Goal: Task Accomplishment & Management: Manage account settings

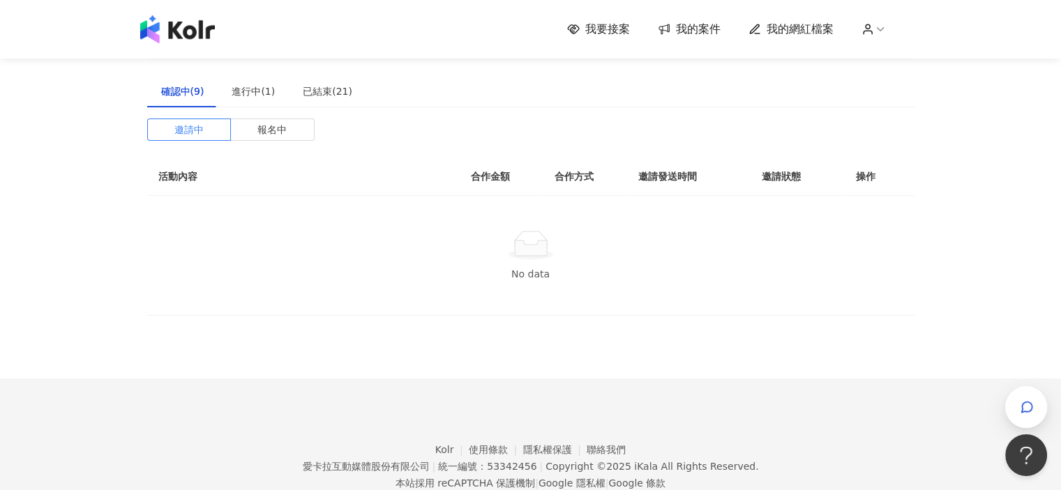
drag, startPoint x: 0, startPoint y: 0, endPoint x: 209, endPoint y: 40, distance: 212.5
click at [209, 40] on div "我要接案 我的案件 我的網紅檔案" at bounding box center [530, 29] width 795 height 28
click at [204, 32] on img at bounding box center [177, 29] width 75 height 28
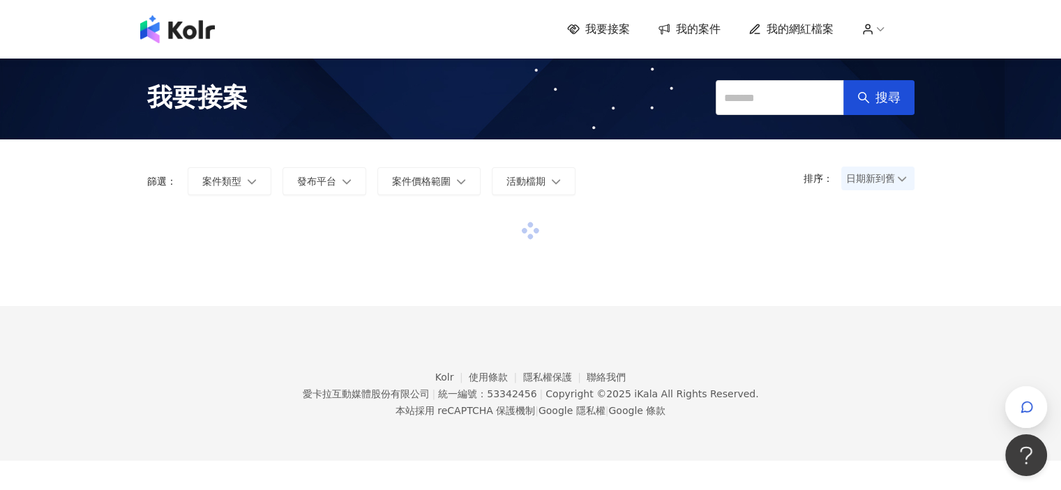
click at [671, 28] on icon at bounding box center [664, 28] width 14 height 13
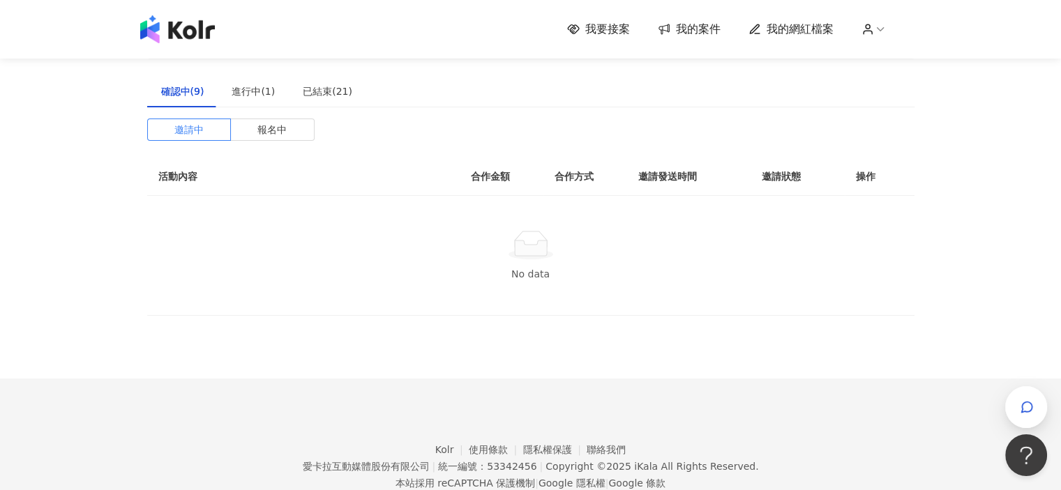
click at [781, 35] on span "我的網紅檔案" at bounding box center [800, 29] width 67 height 15
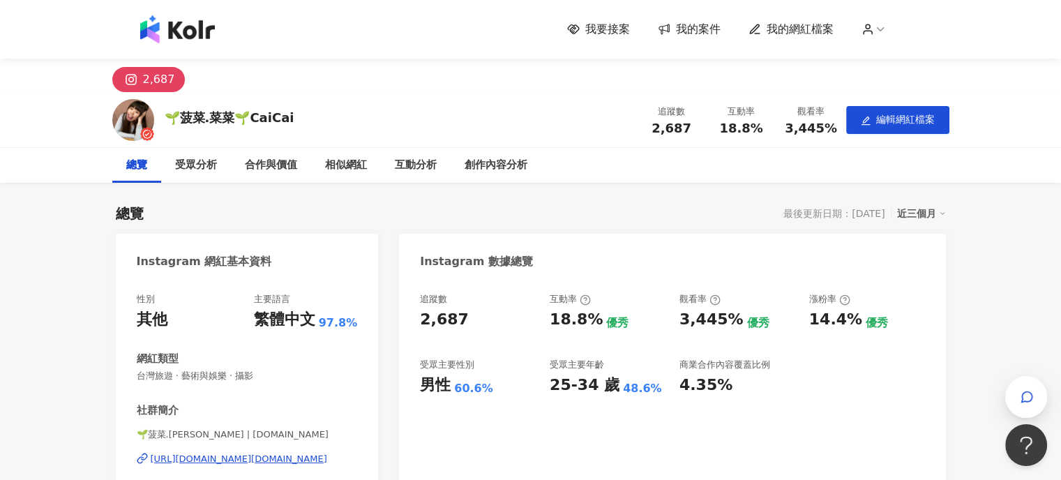
click at [206, 29] on img at bounding box center [177, 29] width 75 height 28
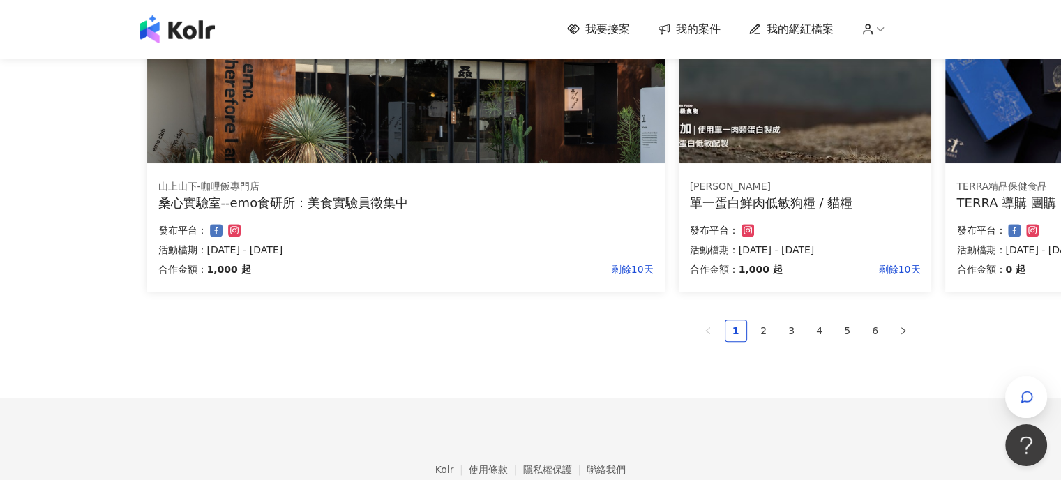
scroll to position [977, 0]
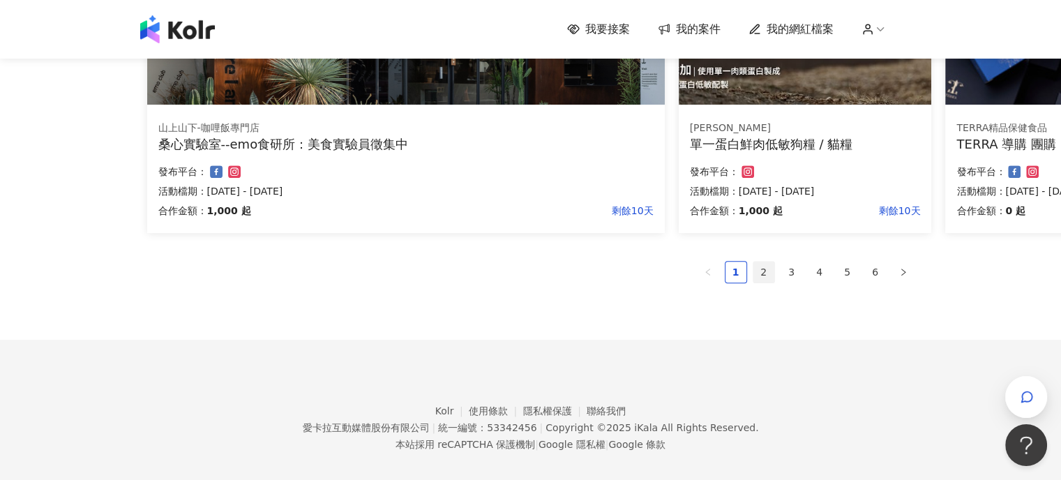
click at [762, 276] on link "2" at bounding box center [763, 272] width 21 height 21
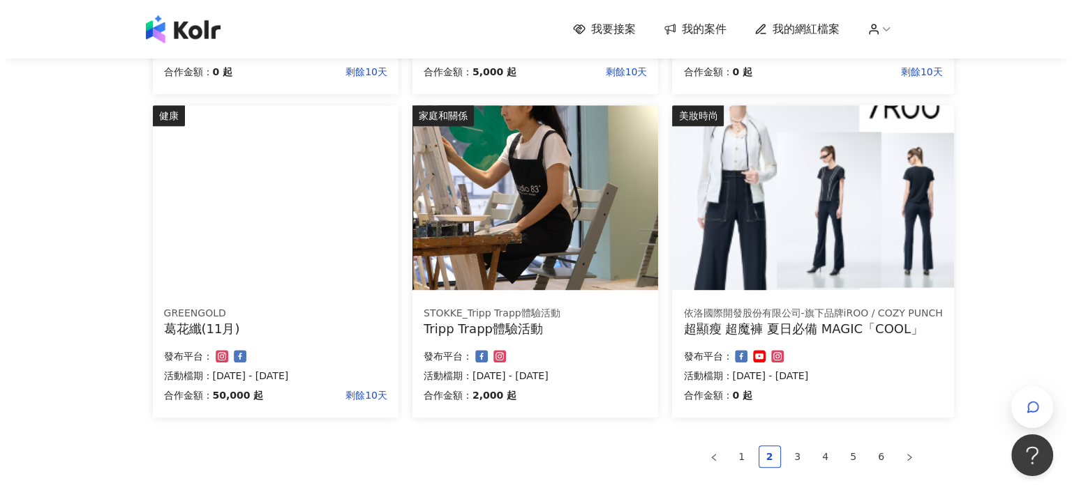
scroll to position [732, 0]
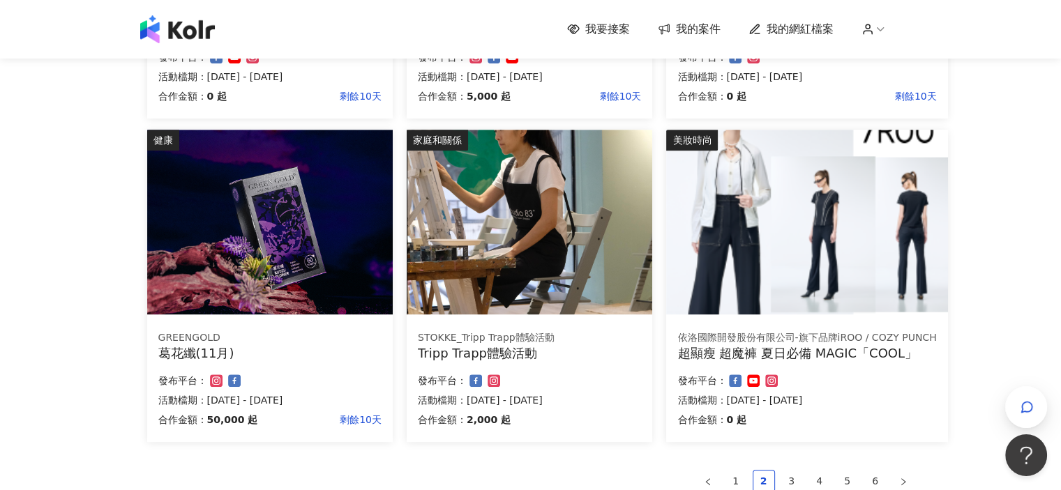
click at [586, 283] on img at bounding box center [530, 222] width 246 height 185
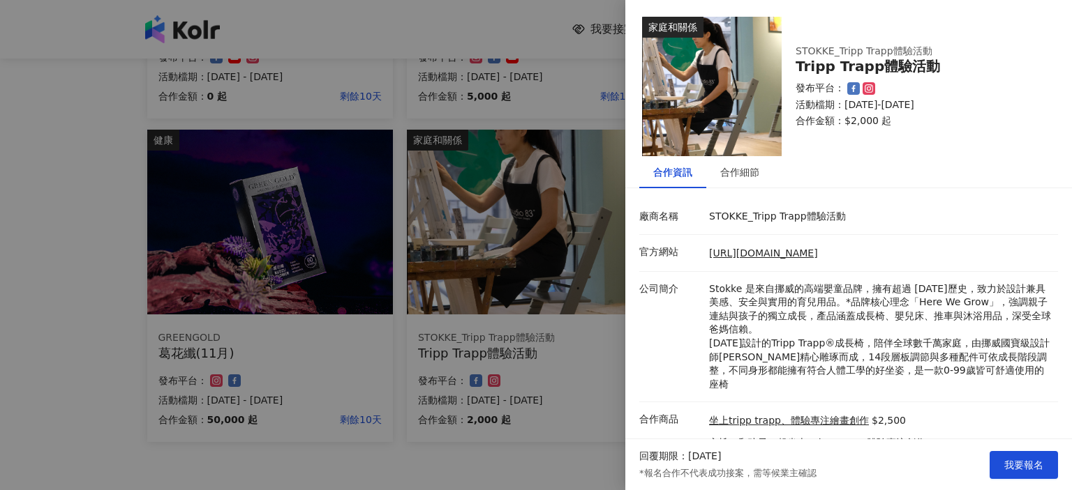
click at [557, 435] on div at bounding box center [536, 245] width 1072 height 490
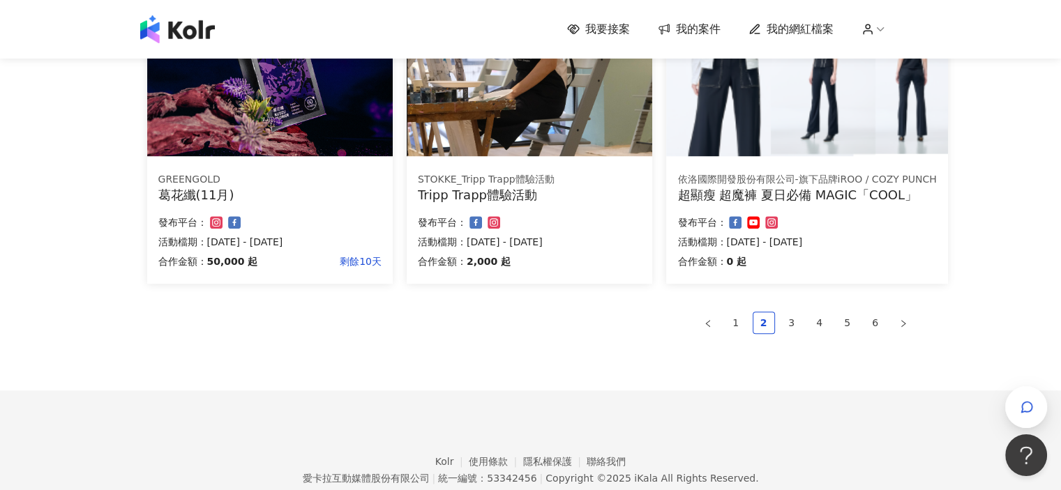
scroll to position [907, 0]
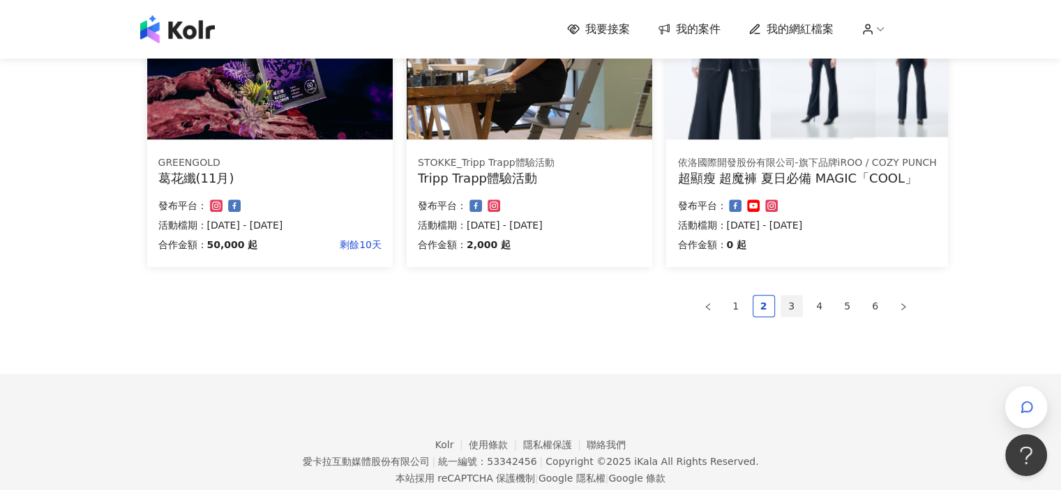
click at [796, 306] on link "3" at bounding box center [791, 306] width 21 height 21
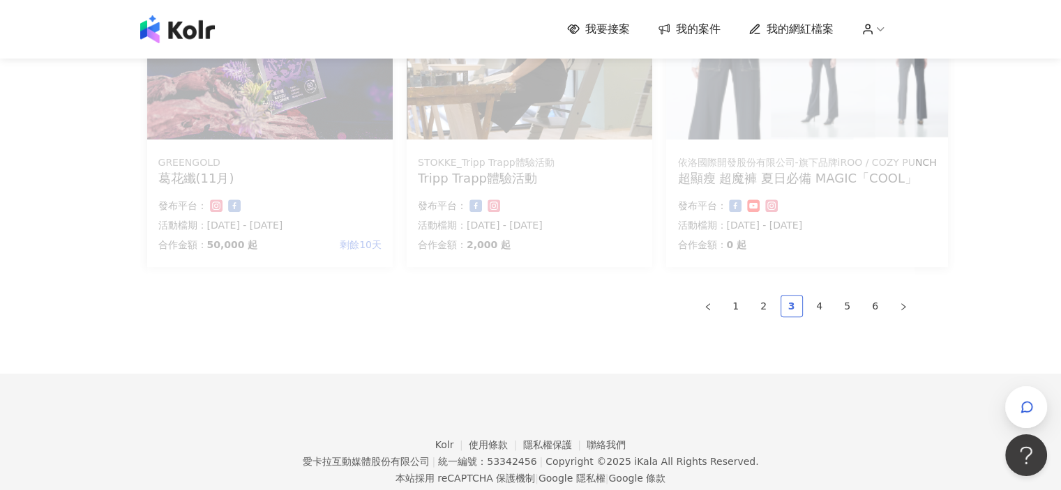
click at [786, 308] on link "3" at bounding box center [791, 306] width 21 height 21
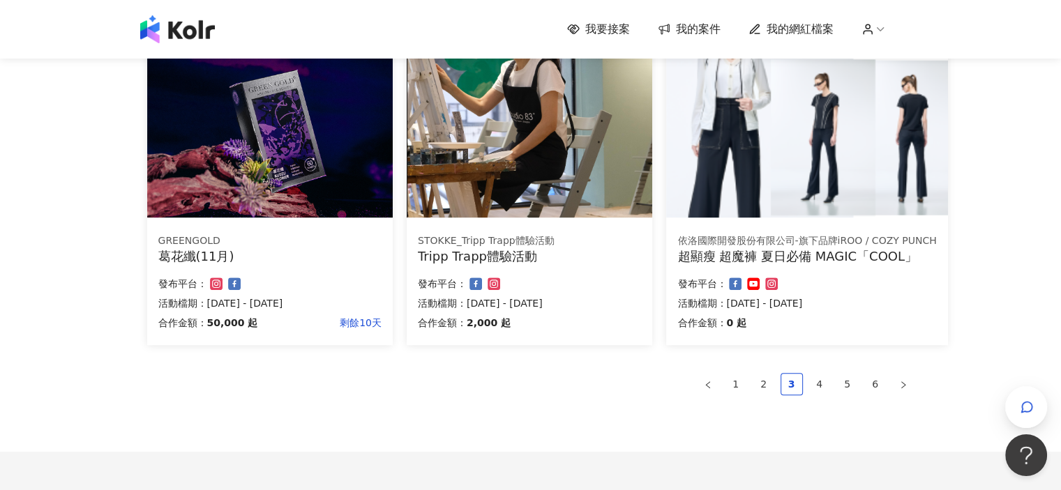
scroll to position [837, 0]
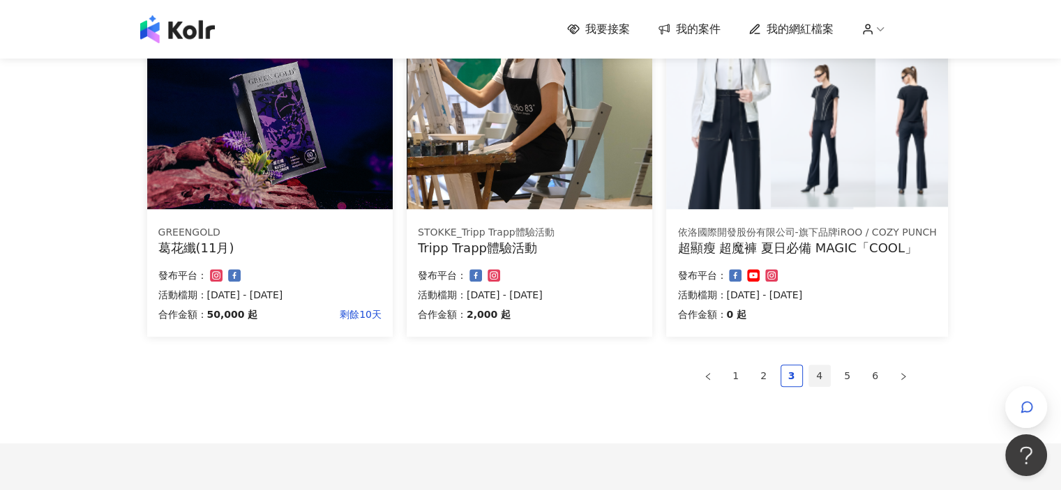
click at [809, 375] on link "4" at bounding box center [819, 376] width 21 height 21
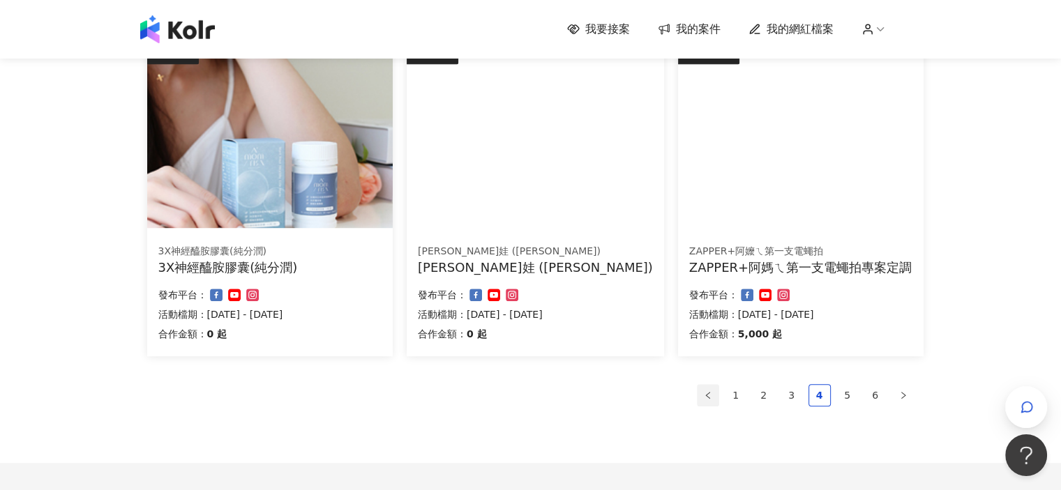
scroll to position [855, 0]
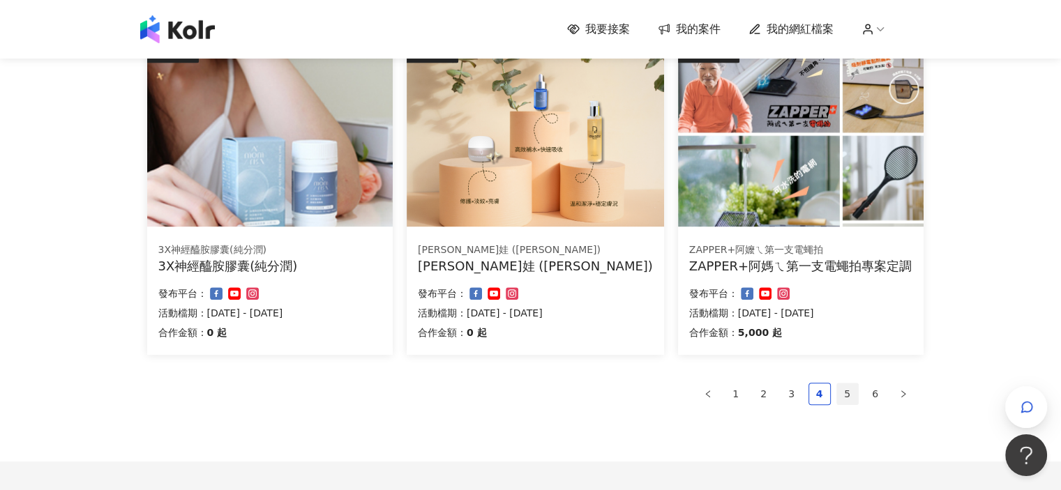
click at [852, 393] on link "5" at bounding box center [847, 394] width 21 height 21
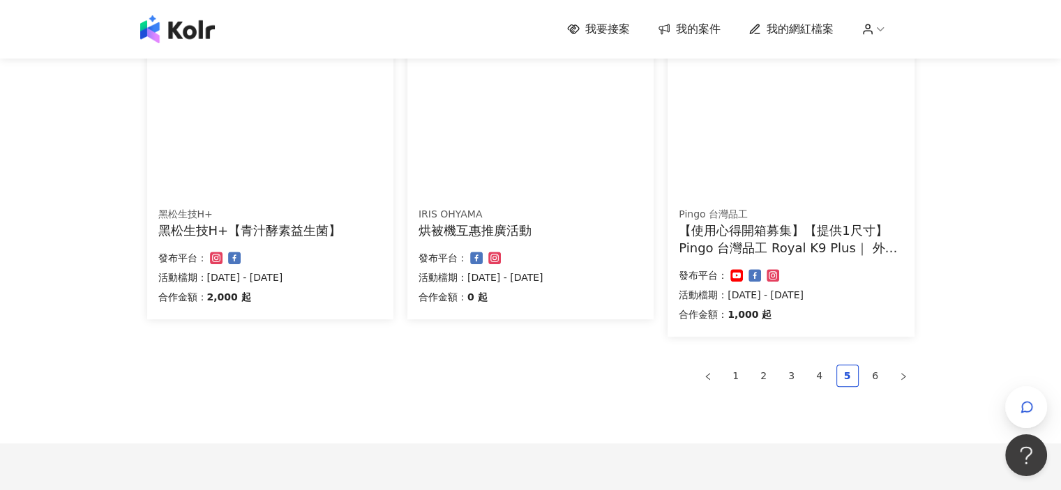
scroll to position [924, 0]
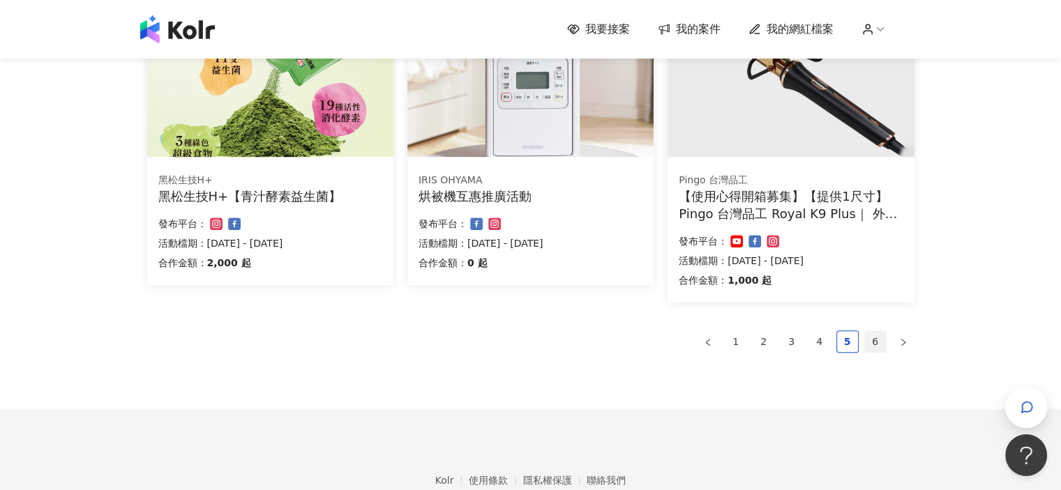
click at [871, 343] on link "6" at bounding box center [875, 341] width 21 height 21
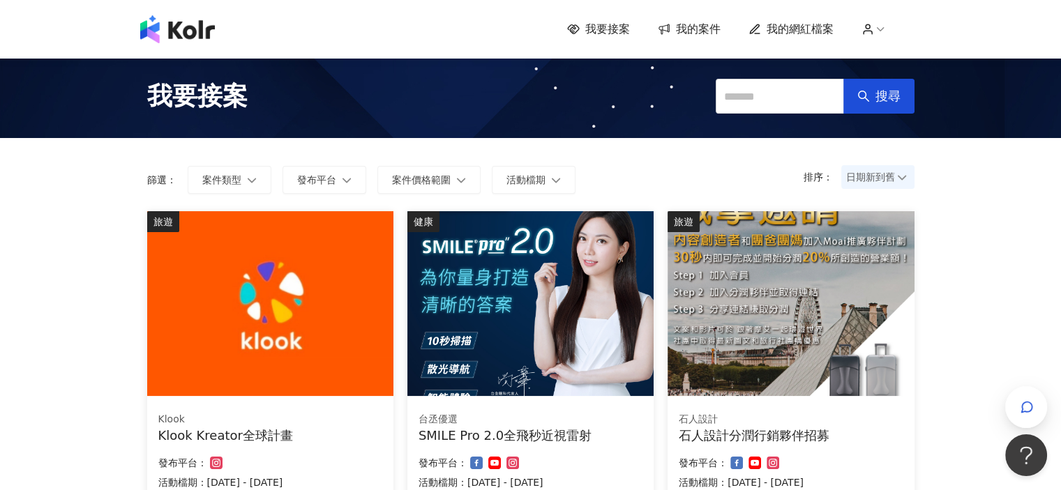
scroll to position [0, 0]
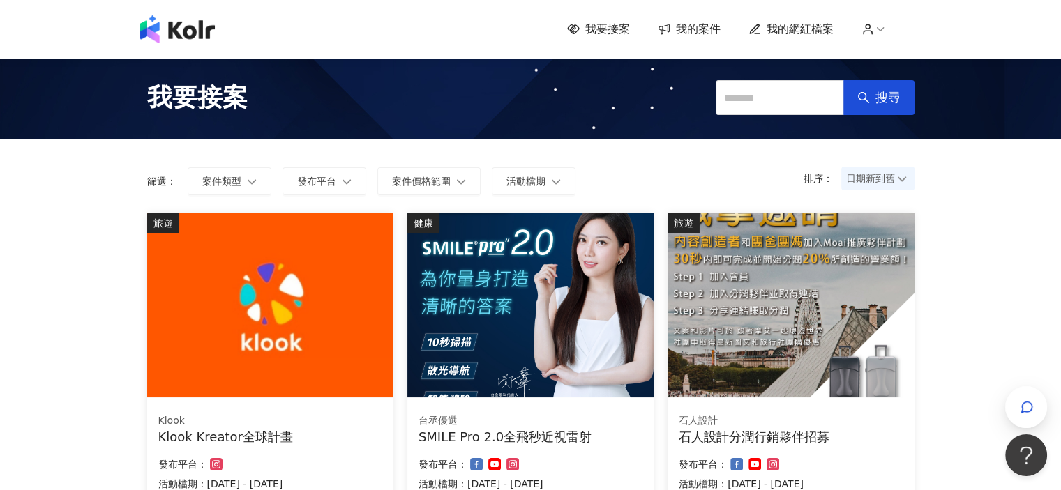
click at [691, 33] on span "我的案件" at bounding box center [698, 29] width 45 height 15
